Goal: Use online tool/utility: Utilize a website feature to perform a specific function

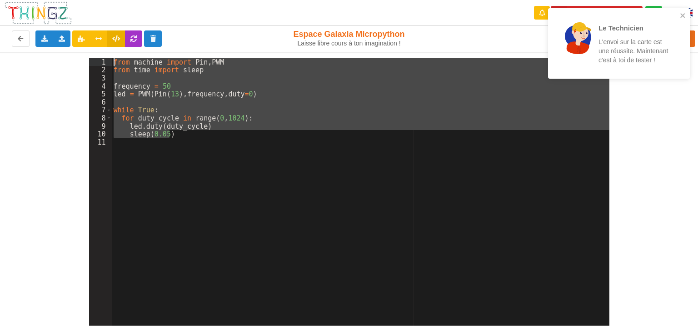
drag, startPoint x: 172, startPoint y: 136, endPoint x: 113, endPoint y: 62, distance: 94.5
click at [113, 62] on div "from machine import Pin , PWM from time import sleep frequency = 50 led = PWM (…" at bounding box center [361, 199] width 498 height 283
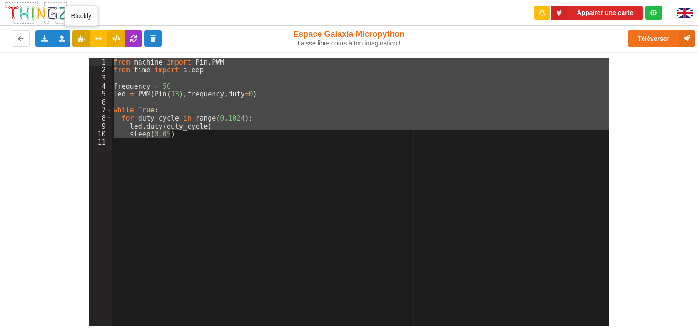
click at [83, 38] on icon at bounding box center [81, 37] width 8 height 5
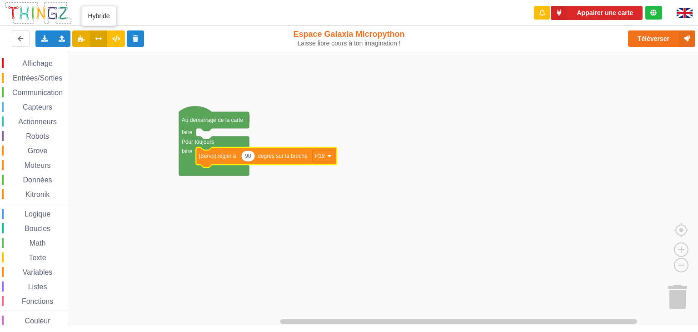
click at [98, 41] on icon at bounding box center [99, 37] width 8 height 5
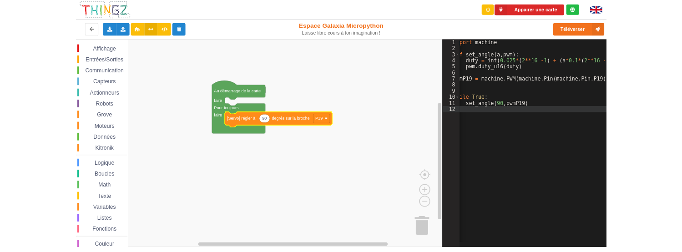
scroll to position [0, 25]
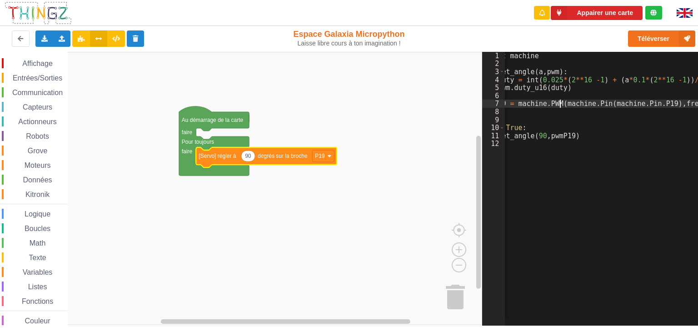
click at [560, 106] on div "import machine def set_angle ( a , pwm ) : duty = int ( 0.025 * ( 2 ** 16 - 1 )…" at bounding box center [592, 193] width 225 height 282
click at [112, 41] on button at bounding box center [116, 38] width 18 height 16
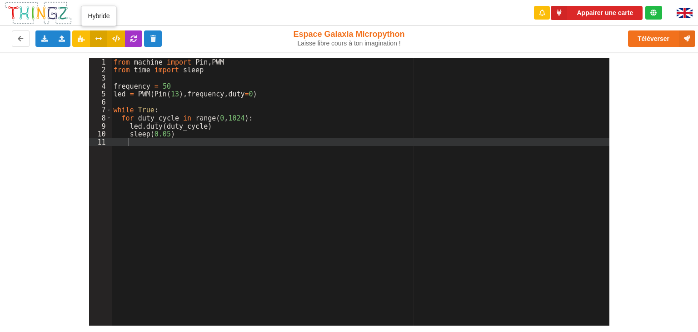
click at [98, 40] on icon at bounding box center [99, 37] width 8 height 5
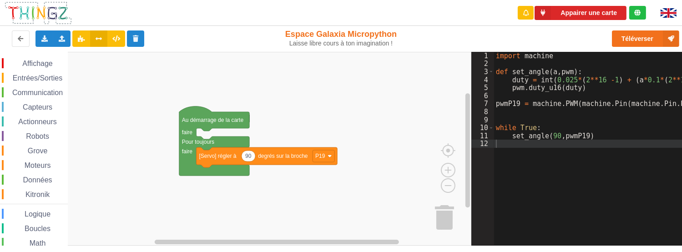
click at [502, 236] on div at bounding box center [606, 240] width 225 height 9
click at [507, 248] on div "Appairer une carte Exporter l'assemblage de blocs Exporter l'assemblage de bloc…" at bounding box center [341, 126] width 682 height 252
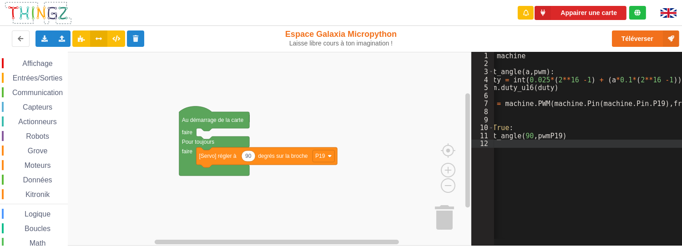
scroll to position [0, 30]
click at [679, 101] on div "import machine def set_angle ( a , pwm ) : duty = int ( 0.025 * ( 2 ** 16 - 1 )…" at bounding box center [575, 153] width 225 height 203
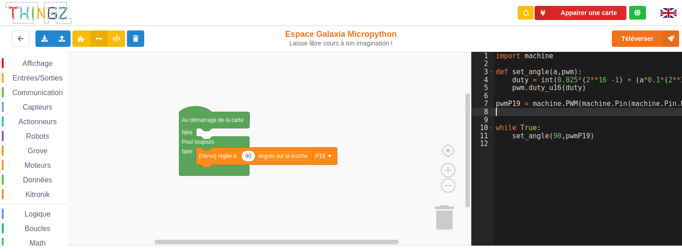
scroll to position [0, 31]
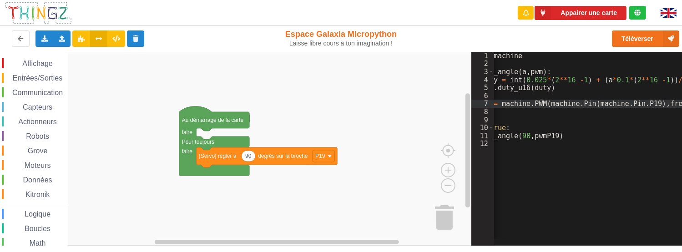
click at [517, 237] on div at bounding box center [575, 240] width 225 height 9
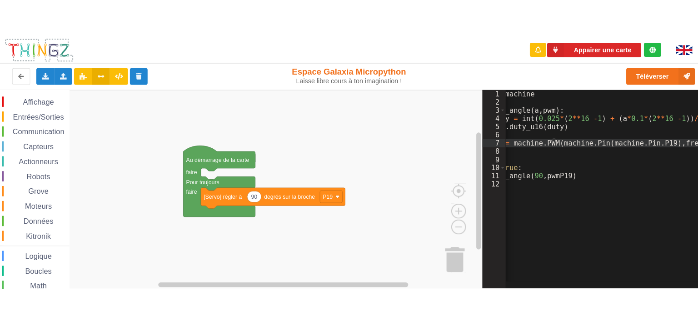
scroll to position [0, 0]
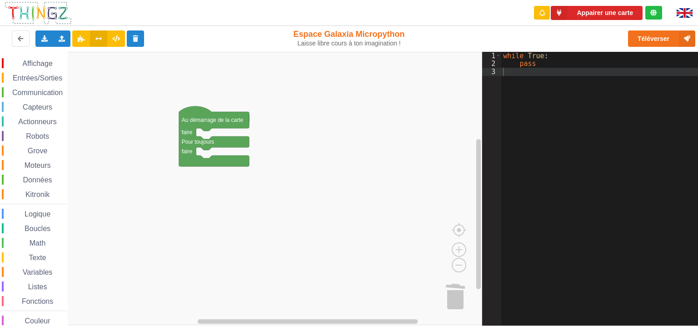
click at [38, 65] on span "Affichage" at bounding box center [37, 64] width 33 height 8
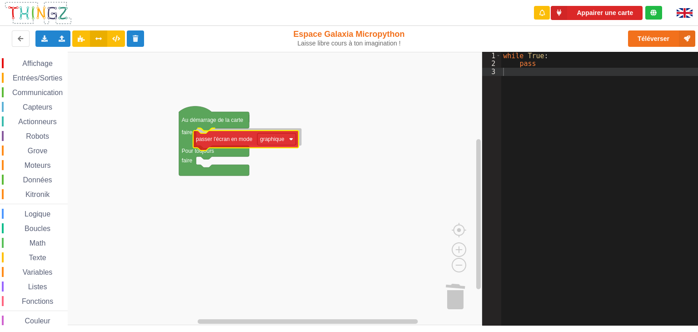
click at [223, 139] on div "Affichage Entrées/Sorties Communication Capteurs Actionneurs Robots Grove Moteu…" at bounding box center [241, 189] width 482 height 274
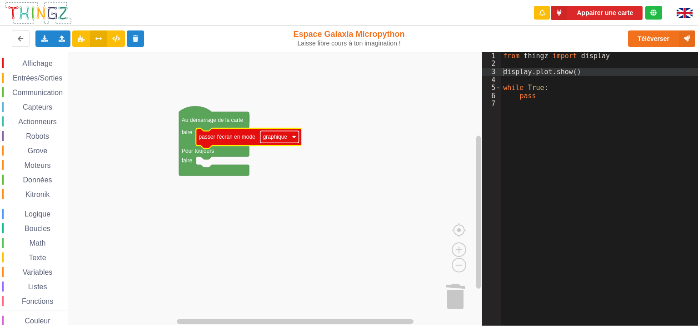
click at [281, 141] on rect "Espace de travail de Blocky" at bounding box center [280, 137] width 39 height 12
click at [282, 135] on text "graphique" at bounding box center [275, 137] width 25 height 6
click at [395, 145] on rect "Espace de travail de Blocky" at bounding box center [241, 188] width 482 height 273
click at [37, 77] on span "Entrées/Sorties" at bounding box center [37, 78] width 52 height 8
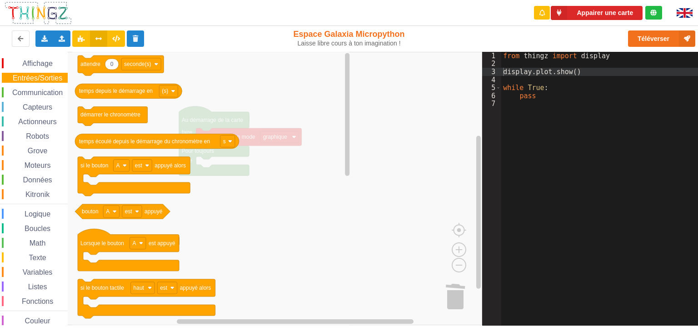
click at [49, 66] on span "Affichage" at bounding box center [37, 64] width 33 height 8
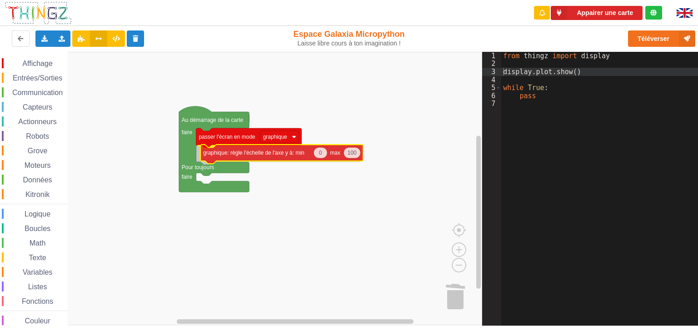
click at [224, 157] on div "Affichage Entrées/Sorties Communication Capteurs Actionneurs Robots Grove Moteu…" at bounding box center [241, 189] width 482 height 274
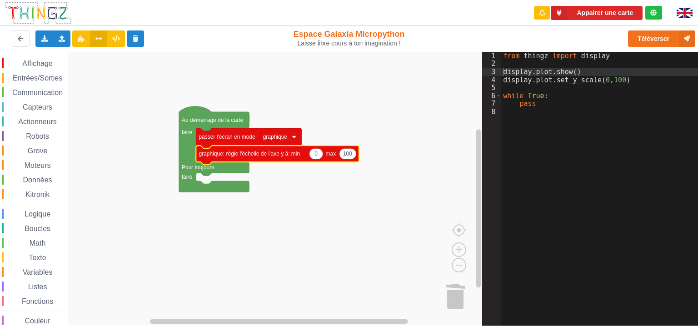
click at [38, 228] on span "Boucles" at bounding box center [37, 229] width 29 height 8
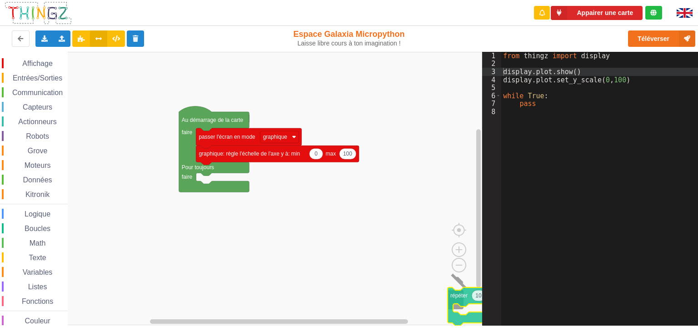
click at [458, 295] on div "Affichage Entrées/Sorties Communication Capteurs Actionneurs Robots Grove Moteu…" at bounding box center [241, 189] width 482 height 274
click at [42, 227] on span "Boucles" at bounding box center [37, 229] width 29 height 8
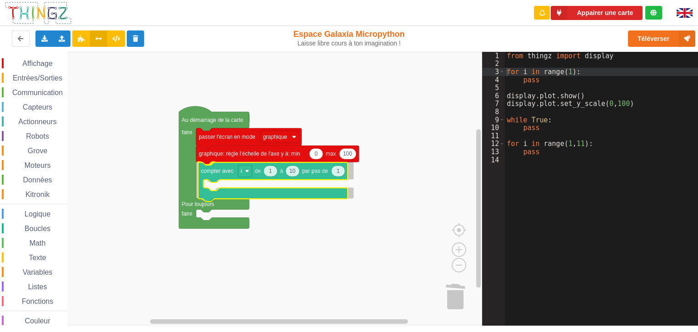
click at [215, 175] on div "Affichage Entrées/Sorties Communication Capteurs Actionneurs Robots Grove Moteu…" at bounding box center [241, 189] width 482 height 274
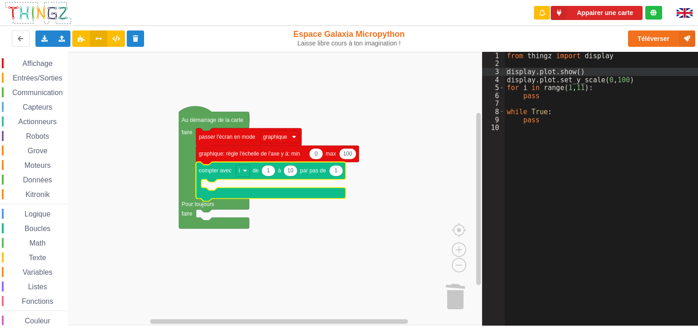
click at [35, 64] on span "Affichage" at bounding box center [37, 64] width 33 height 8
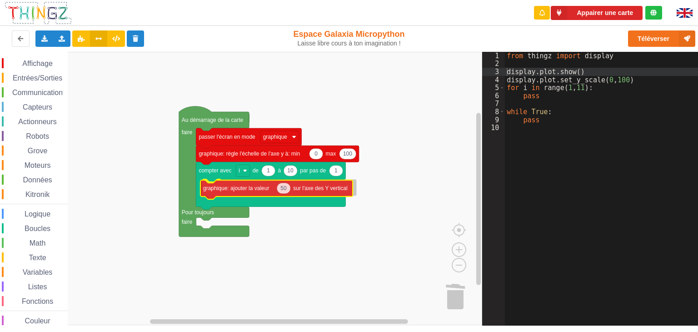
click at [219, 191] on div "Affichage Entrées/Sorties Communication Capteurs Actionneurs Robots Grove Moteu…" at bounding box center [241, 189] width 482 height 274
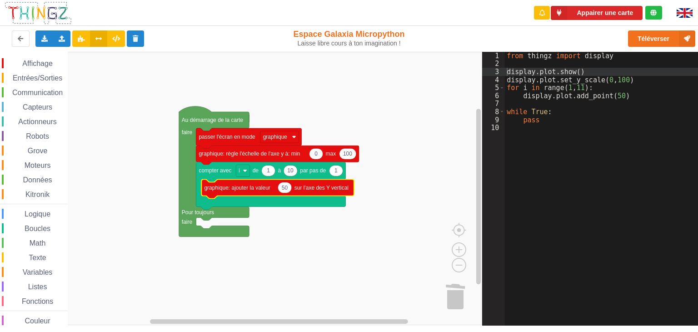
click at [42, 270] on span "Variables" at bounding box center [37, 272] width 33 height 8
click at [285, 197] on div "Affichage Entrées/Sorties Communication Capteurs Actionneurs Robots Grove Moteu…" at bounding box center [241, 189] width 482 height 274
click at [541, 122] on div "from thingz import display display . plot . show ( ) display . plot . set_y_sca…" at bounding box center [605, 196] width 200 height 289
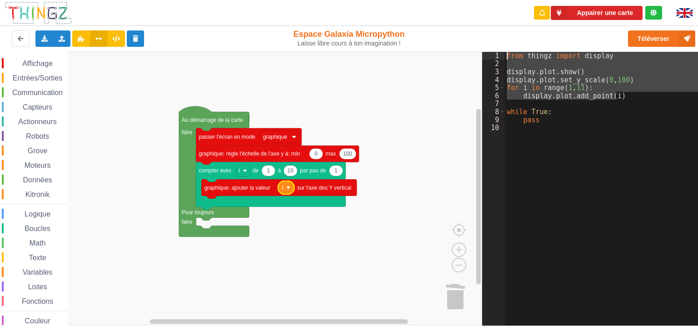
drag, startPoint x: 620, startPoint y: 95, endPoint x: 507, endPoint y: 57, distance: 119.2
click at [507, 57] on div "from thingz import display display . plot . show ( ) display . plot . set_y_sca…" at bounding box center [605, 196] width 200 height 289
click at [576, 125] on div "from thingz import display display . plot . show ( ) display . plot . set_y_sca…" at bounding box center [605, 196] width 200 height 289
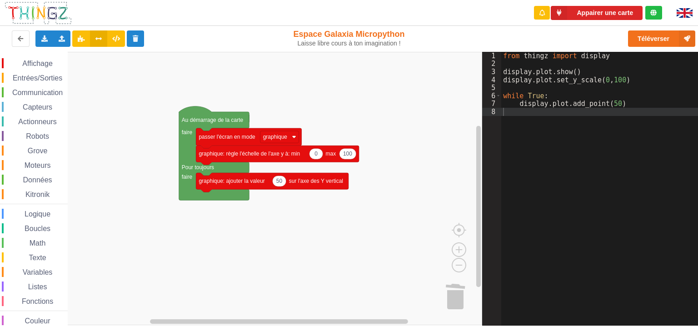
click at [42, 75] on span "Entrées/Sorties" at bounding box center [37, 78] width 52 height 8
click at [294, 184] on div "Affichage Entrées/Sorties Communication Capteurs Actionneurs Robots Grove Moteu…" at bounding box center [241, 189] width 482 height 274
click at [38, 242] on span "Math" at bounding box center [37, 243] width 19 height 8
click at [289, 185] on div "Affichage Entrées/Sorties Communication Capteurs Actionneurs Robots Grove Moteu…" at bounding box center [241, 189] width 482 height 274
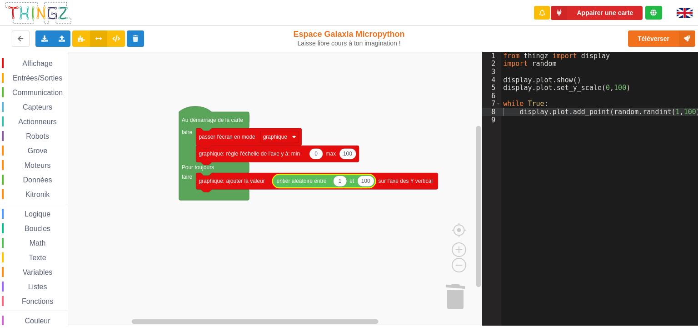
drag, startPoint x: 614, startPoint y: 150, endPoint x: 672, endPoint y: 125, distance: 63.3
click at [617, 150] on div "from thingz import display import random display . plot . show ( ) display . pl…" at bounding box center [602, 196] width 203 height 289
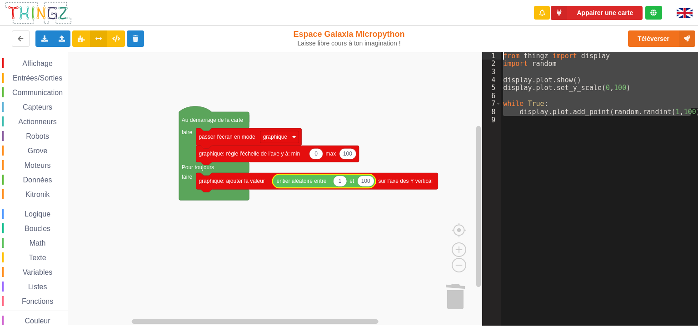
drag, startPoint x: 692, startPoint y: 111, endPoint x: 498, endPoint y: 56, distance: 201.3
click at [498, 56] on div "1 2 3 4 5 6 7 8 9 from thingz import display import random display . plot . sho…" at bounding box center [593, 189] width 222 height 274
